Goal: Information Seeking & Learning: Learn about a topic

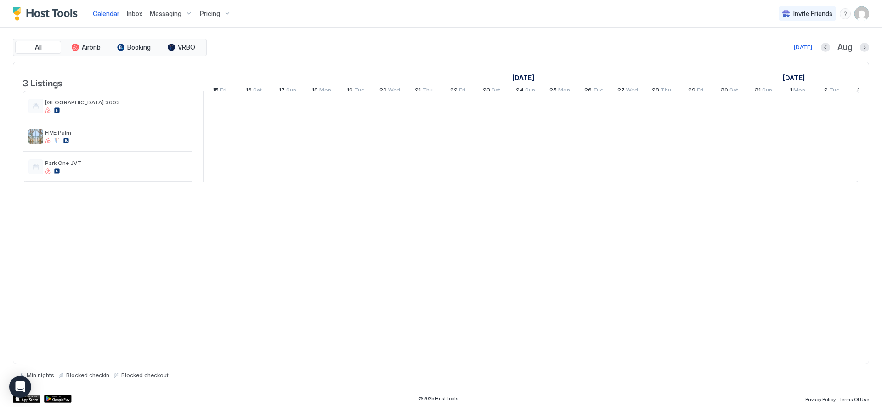
scroll to position [0, 511]
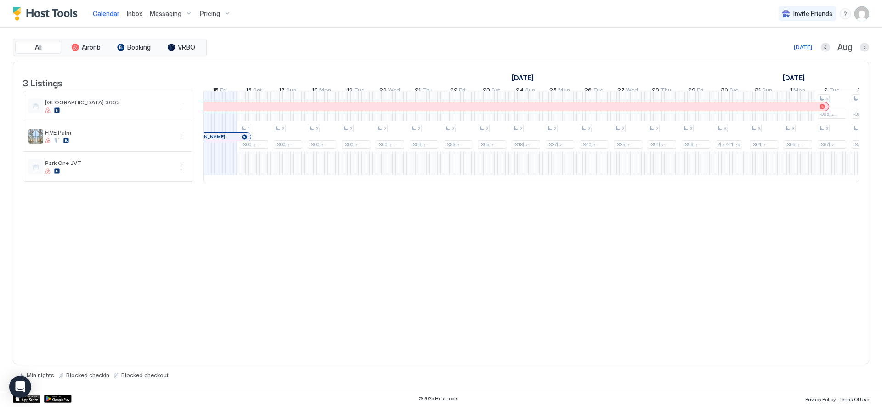
click at [207, 11] on span "Pricing" at bounding box center [210, 14] width 20 height 8
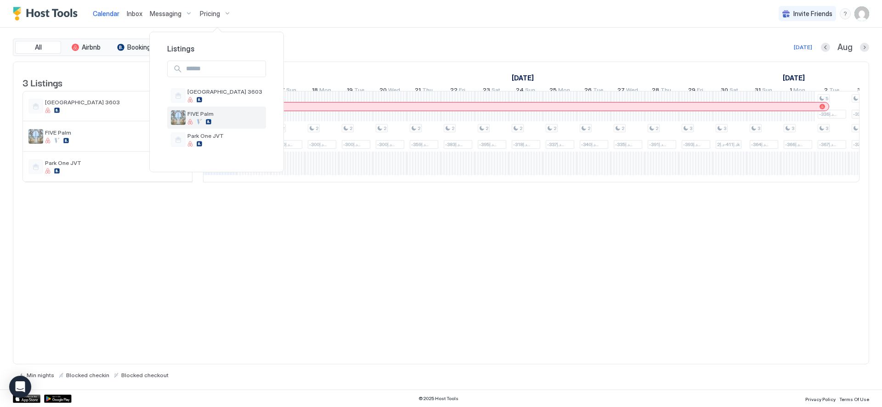
click at [202, 116] on span "FIVE Palm" at bounding box center [225, 113] width 75 height 7
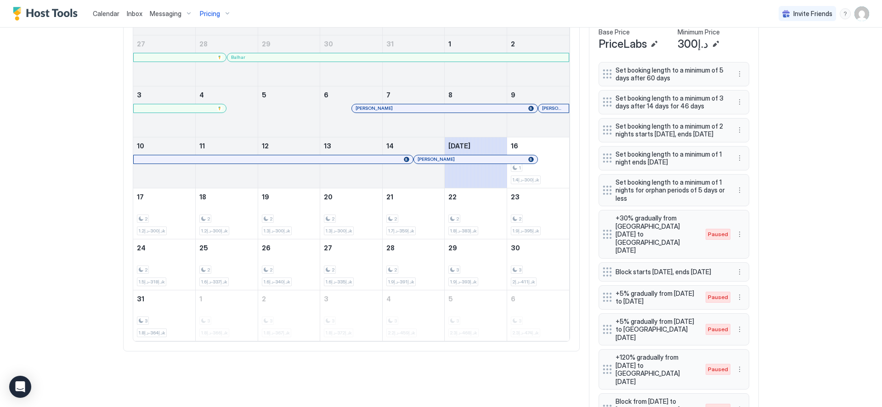
scroll to position [330, 0]
click at [541, 150] on div "1 د.إ300-د.إ1.4k" at bounding box center [538, 163] width 55 height 43
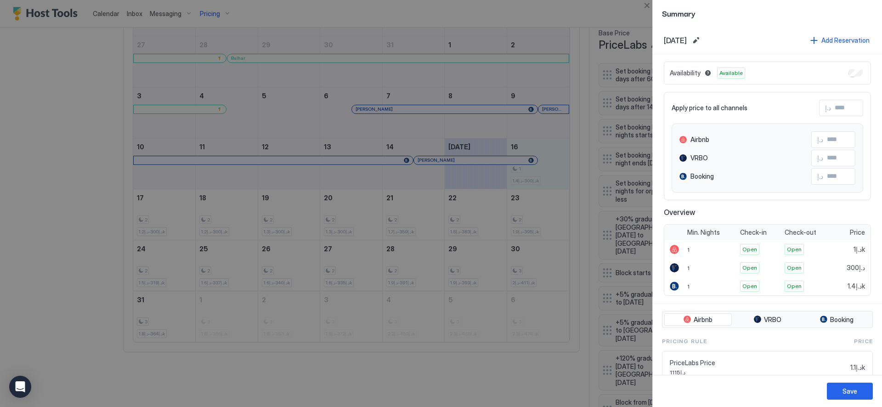
click at [407, 215] on div at bounding box center [441, 203] width 882 height 407
click at [642, 8] on button "Close" at bounding box center [647, 5] width 11 height 11
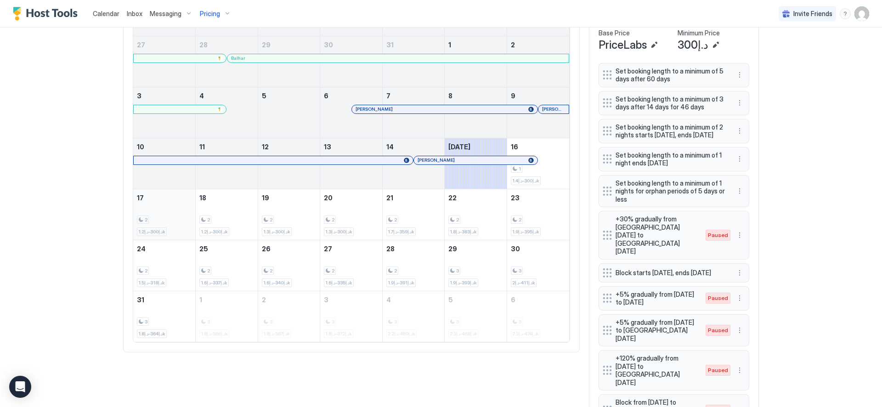
click at [171, 206] on div "2 د.إ300-د.إ1.2k" at bounding box center [164, 214] width 55 height 43
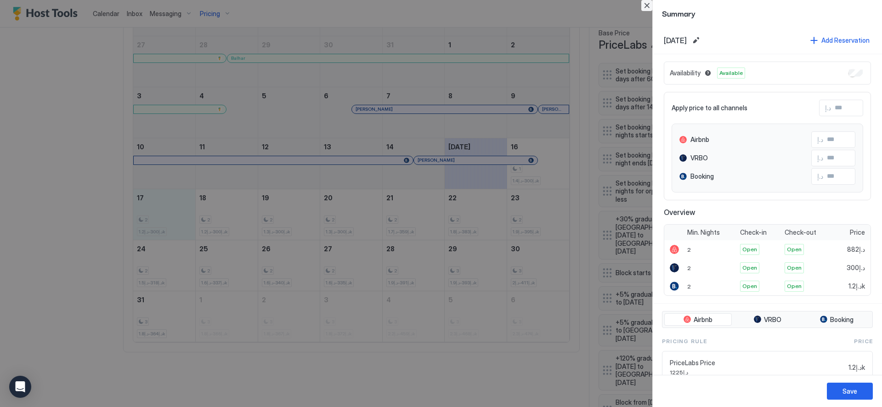
click at [648, 5] on button "Close" at bounding box center [647, 5] width 11 height 11
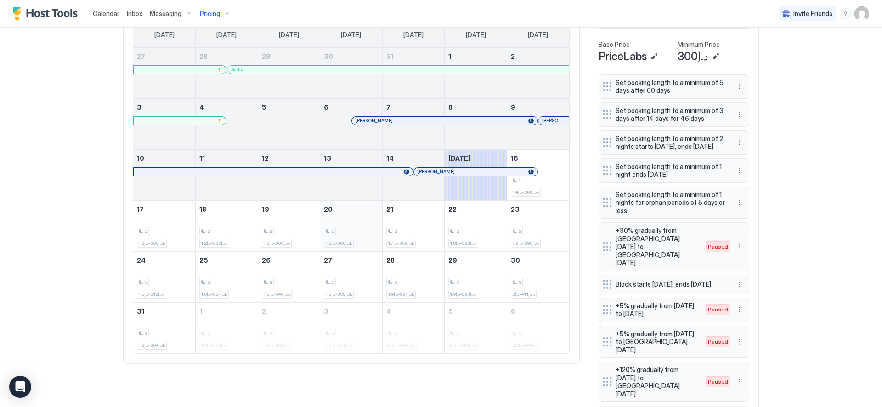
scroll to position [318, 0]
click at [430, 221] on div "2 د.إ359-د.إ1.7k" at bounding box center [414, 226] width 55 height 43
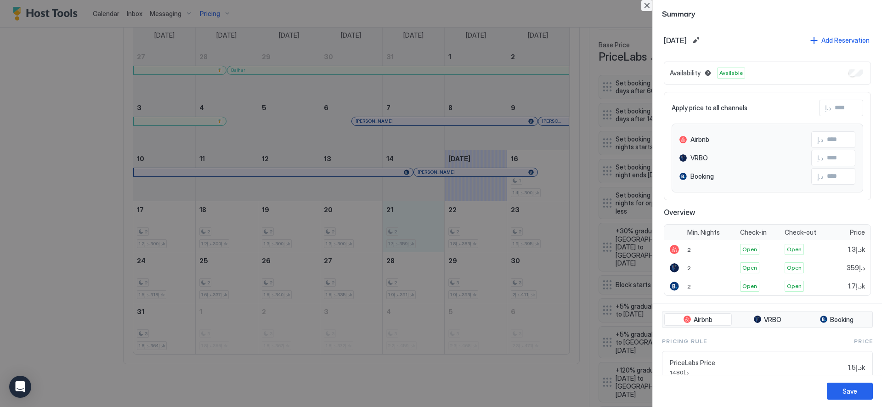
click at [643, 4] on button "Close" at bounding box center [647, 5] width 11 height 11
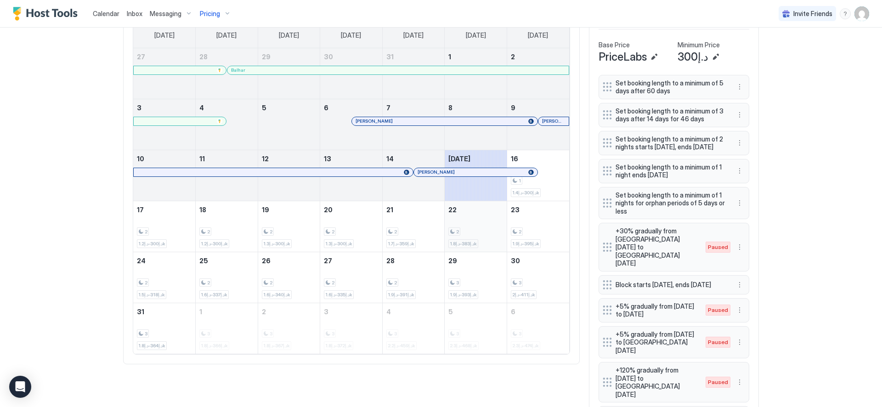
click at [461, 226] on div "2 د.إ383-د.إ1.8k" at bounding box center [476, 226] width 55 height 43
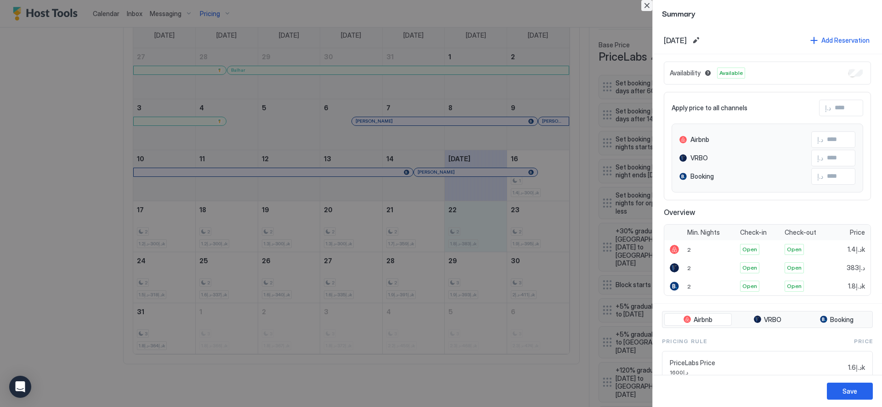
click at [645, 5] on button "Close" at bounding box center [647, 5] width 11 height 11
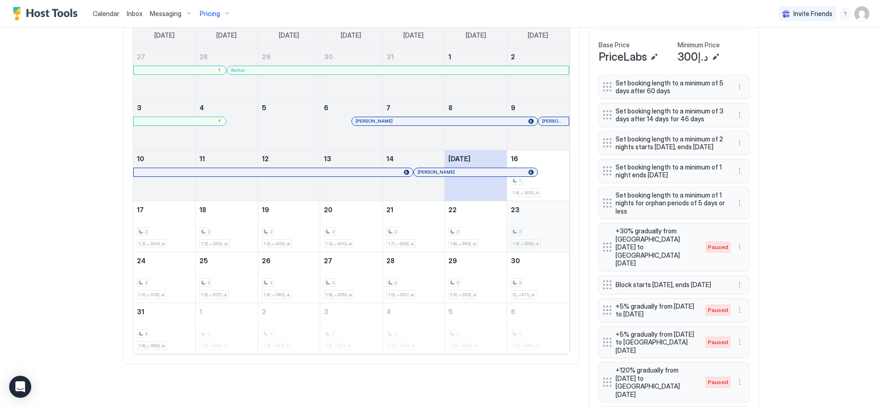
click at [532, 210] on div "2 د.إ395-د.إ1.9k" at bounding box center [538, 226] width 55 height 43
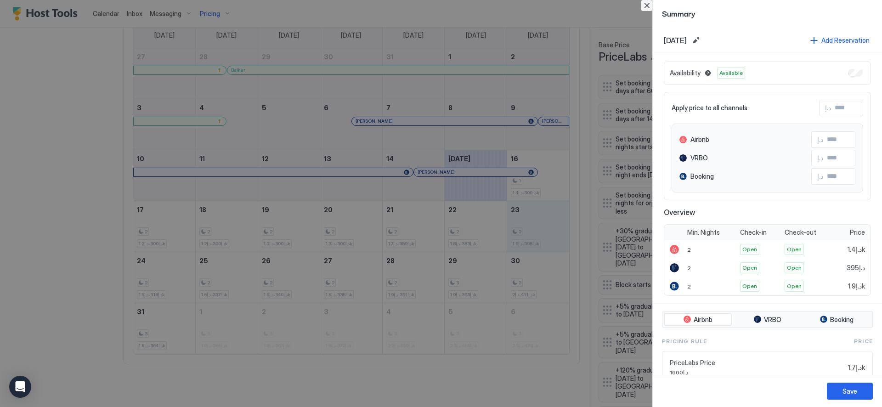
click at [648, 5] on button "Close" at bounding box center [647, 5] width 11 height 11
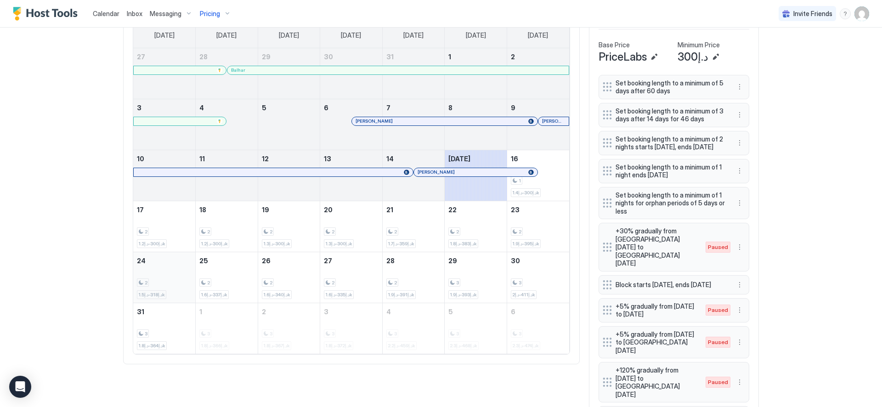
click at [172, 268] on div "2 د.إ318-د.إ1.5k" at bounding box center [164, 277] width 55 height 43
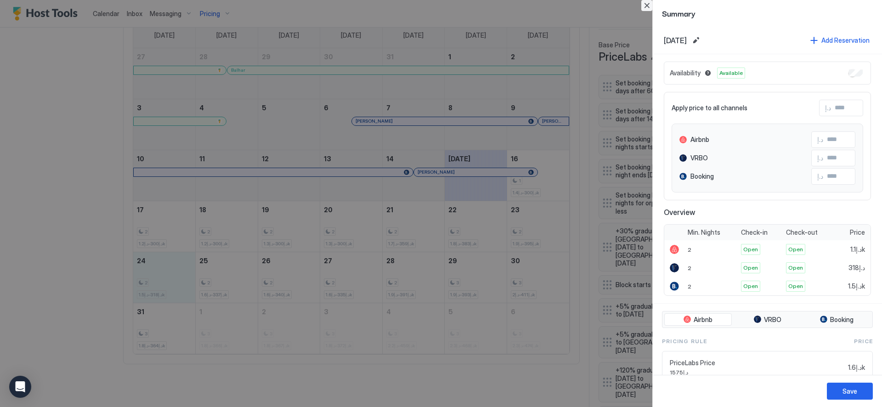
click at [643, 5] on button "Close" at bounding box center [647, 5] width 11 height 11
